Goal: Navigation & Orientation: Find specific page/section

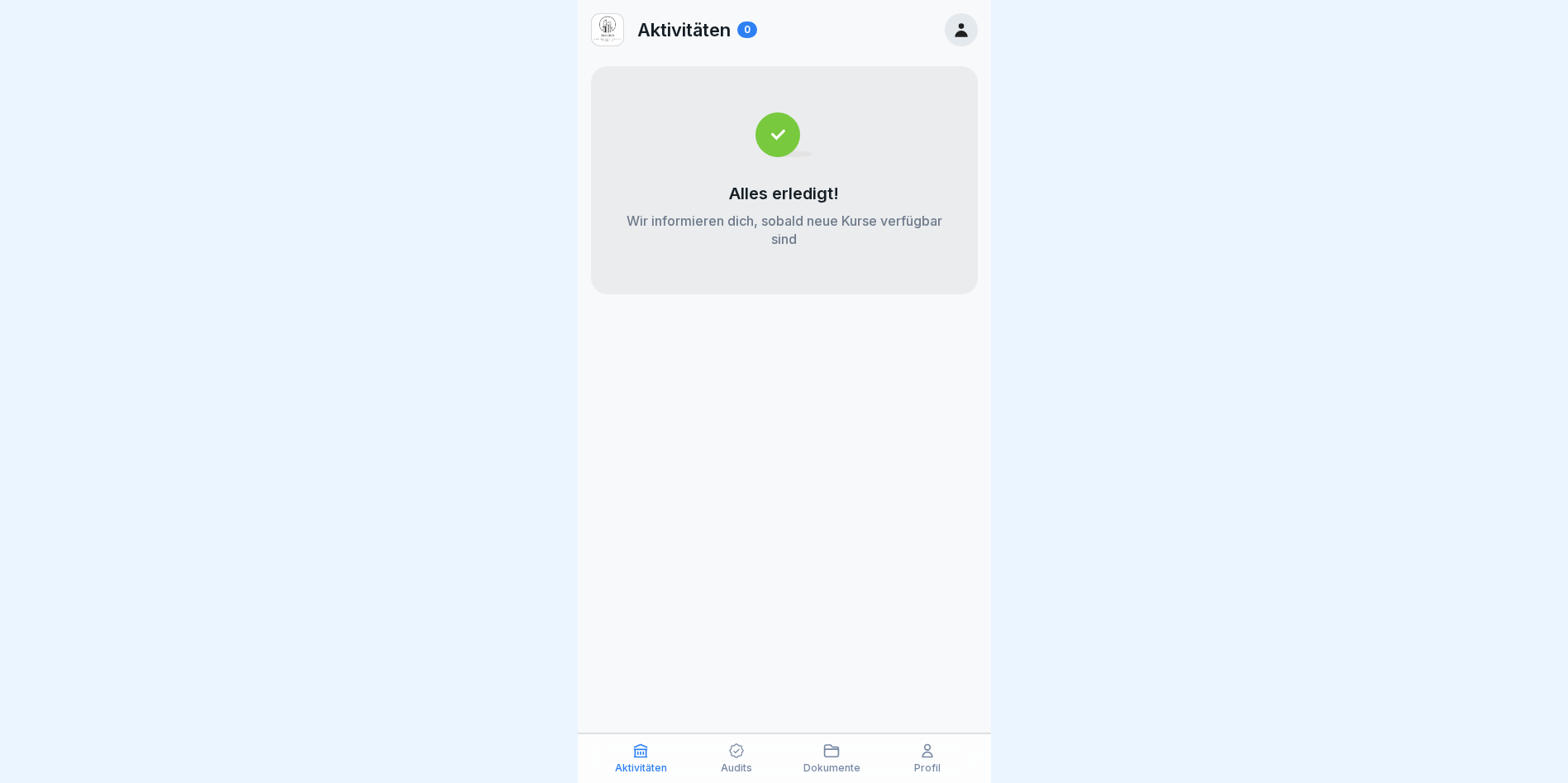
click at [958, 34] on icon at bounding box center [960, 30] width 12 height 14
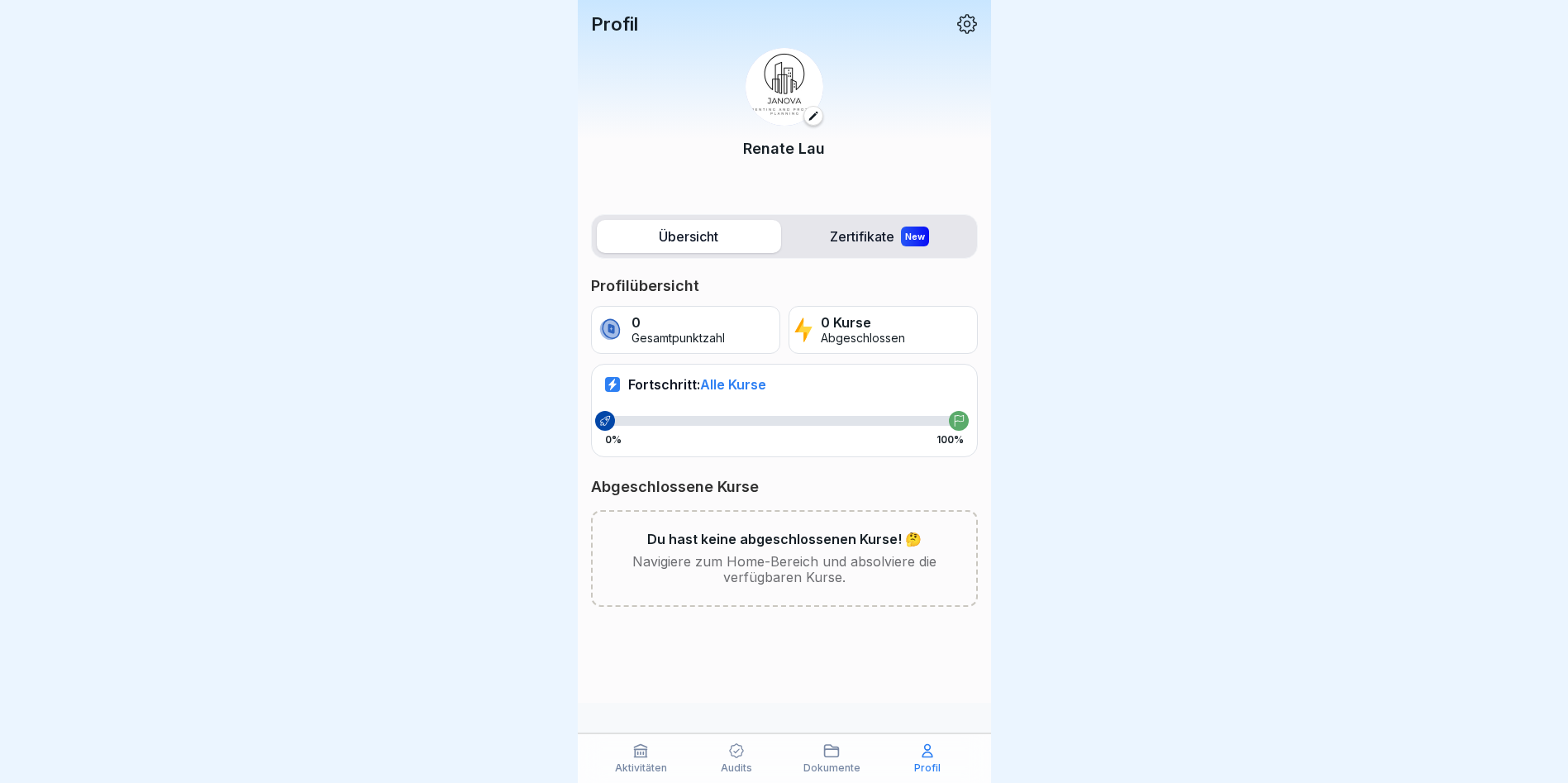
click at [650, 245] on label "Übersicht" at bounding box center [690, 236] width 184 height 34
click at [628, 751] on div "Aktivitäten" at bounding box center [641, 759] width 87 height 32
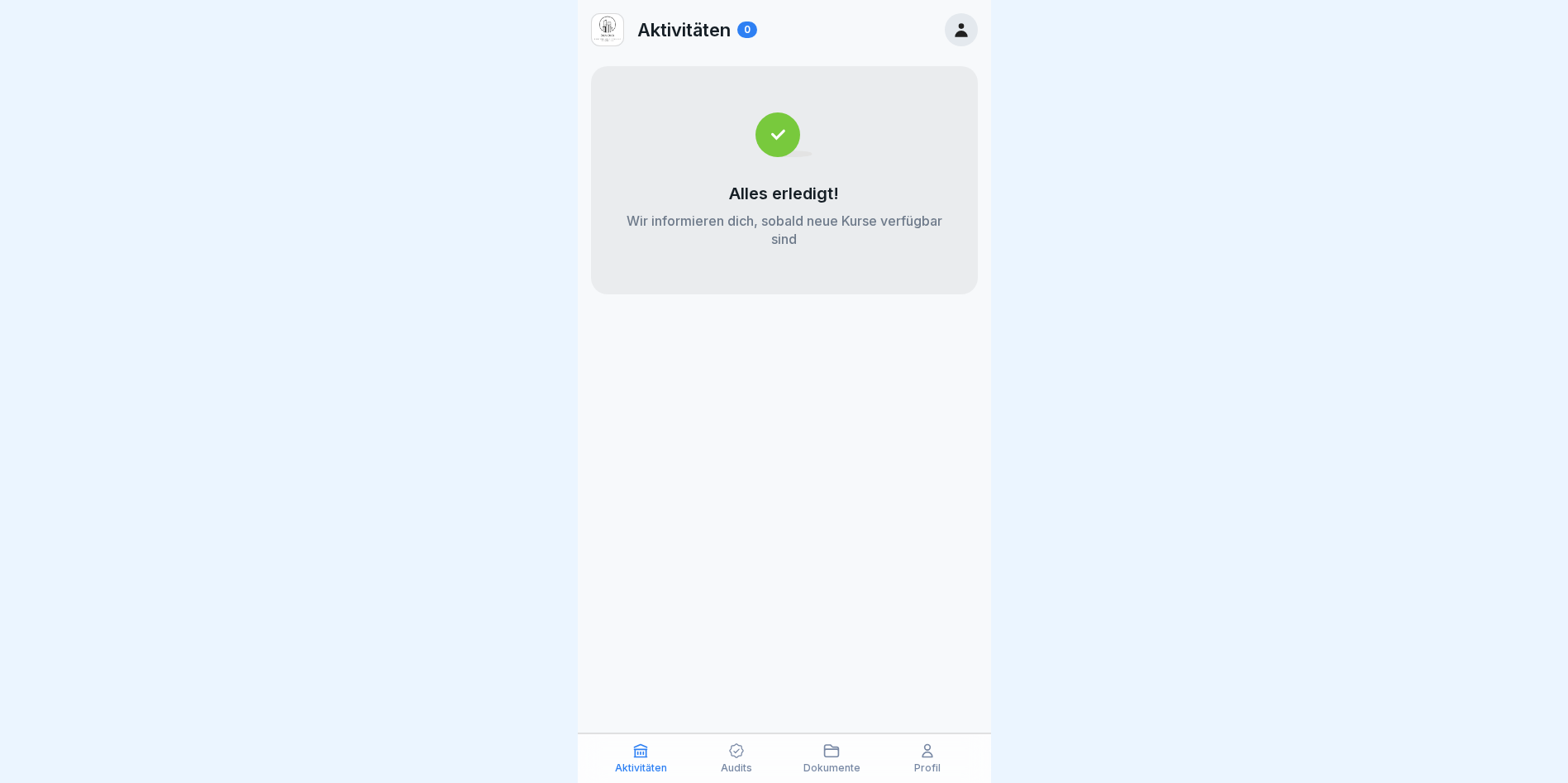
click at [645, 750] on icon at bounding box center [640, 751] width 12 height 12
click at [735, 750] on icon at bounding box center [737, 751] width 17 height 17
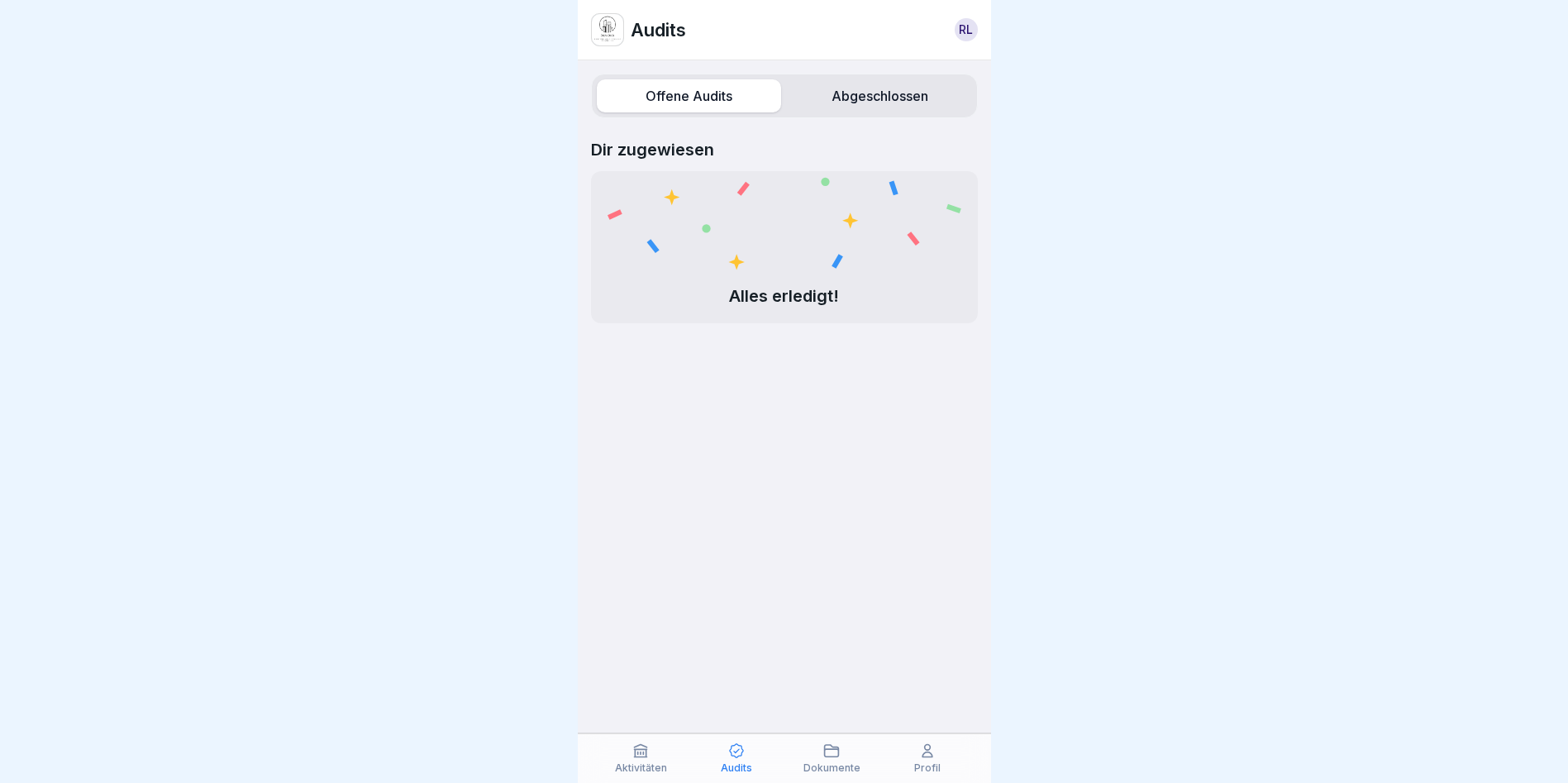
click at [835, 754] on icon at bounding box center [832, 751] width 17 height 17
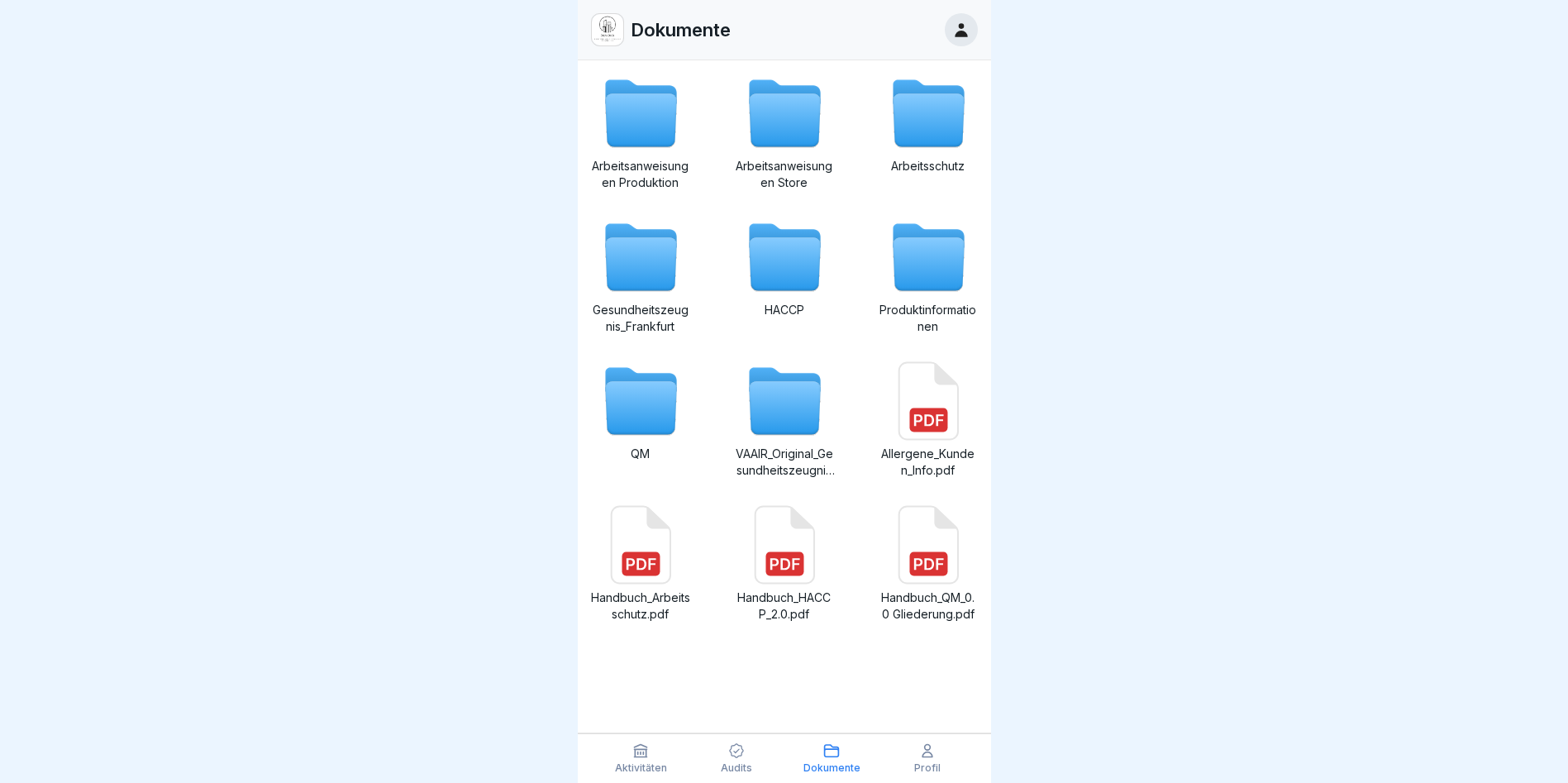
click at [925, 759] on icon at bounding box center [928, 751] width 17 height 17
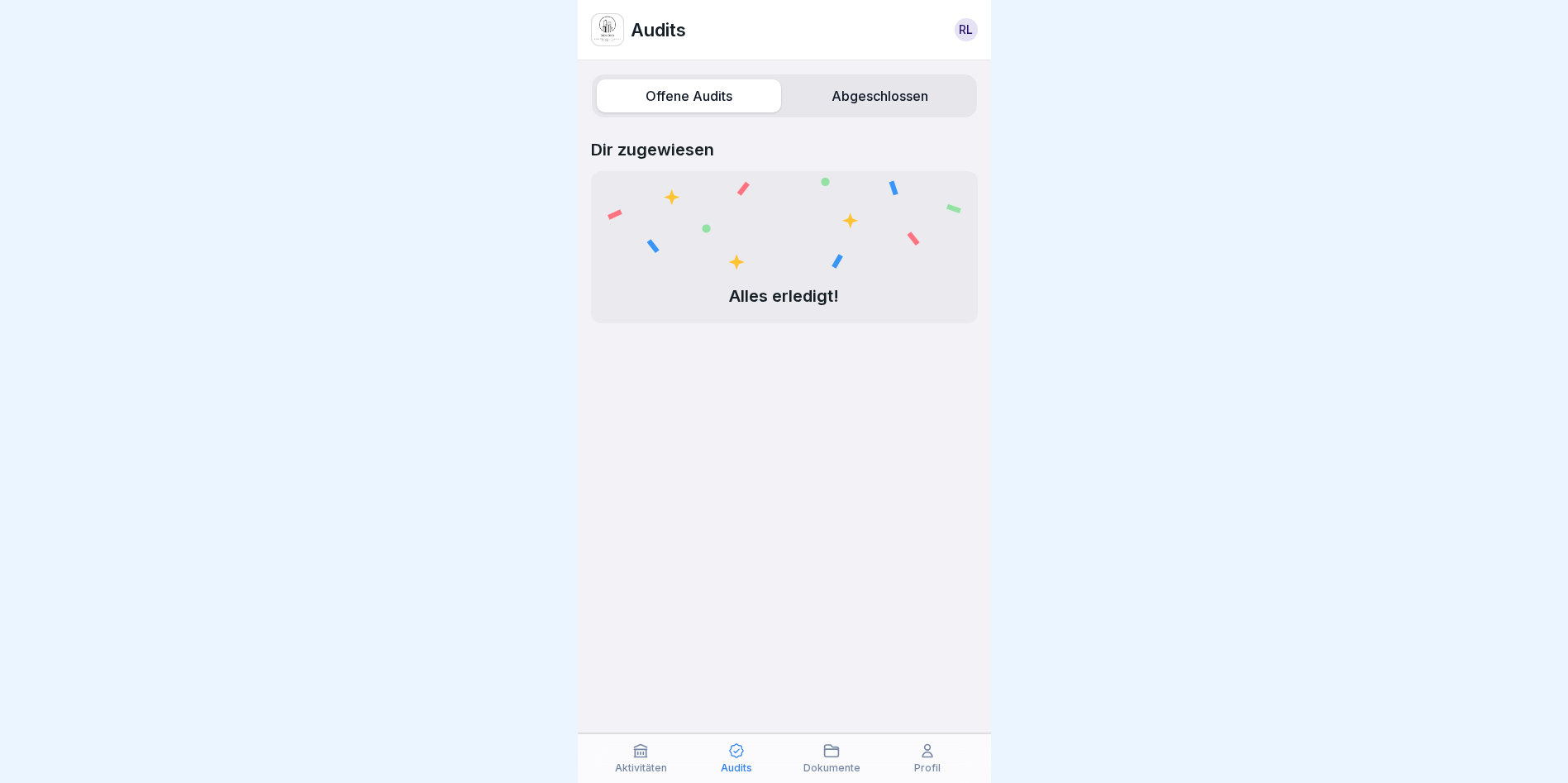
click at [641, 93] on label "Offene Audits" at bounding box center [690, 96] width 184 height 34
